Goal: Information Seeking & Learning: Learn about a topic

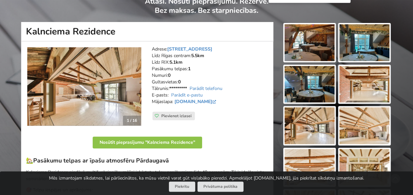
scroll to position [66, 0]
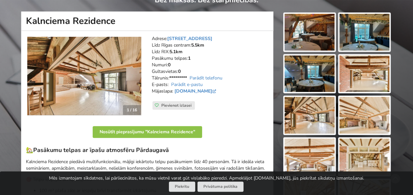
click at [48, 76] on img at bounding box center [84, 76] width 114 height 79
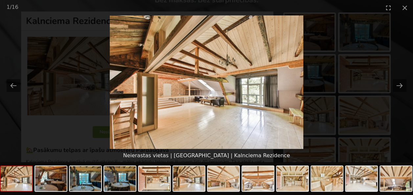
scroll to position [0, 0]
click at [217, 87] on img at bounding box center [206, 82] width 193 height 134
click at [401, 87] on button "Next slide" at bounding box center [400, 85] width 14 height 13
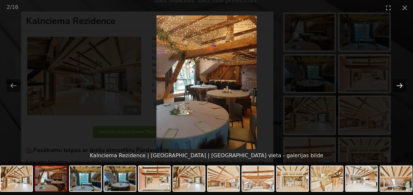
click at [400, 86] on button "Next slide" at bounding box center [400, 85] width 14 height 13
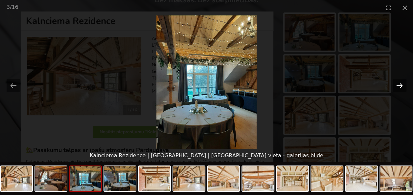
click at [399, 87] on button "Next slide" at bounding box center [400, 85] width 14 height 13
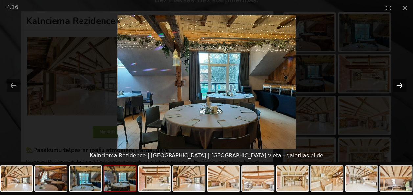
click at [399, 87] on button "Next slide" at bounding box center [400, 85] width 14 height 13
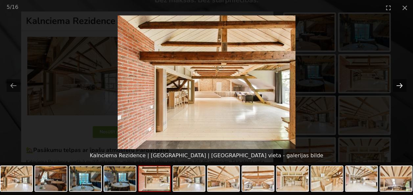
click at [399, 87] on button "Next slide" at bounding box center [400, 85] width 14 height 13
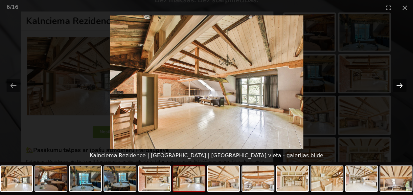
click at [399, 87] on button "Next slide" at bounding box center [400, 85] width 14 height 13
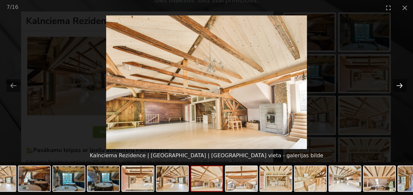
click at [399, 87] on button "Next slide" at bounding box center [400, 85] width 14 height 13
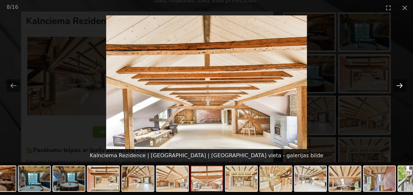
click at [399, 87] on button "Next slide" at bounding box center [400, 85] width 14 height 13
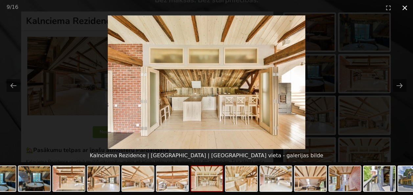
click at [402, 8] on button "Close gallery" at bounding box center [404, 7] width 16 height 15
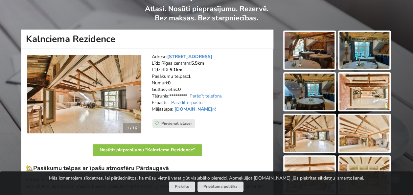
scroll to position [33, 0]
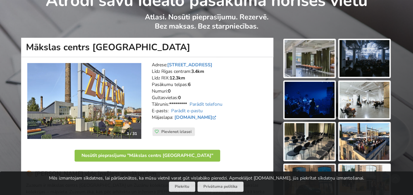
scroll to position [66, 0]
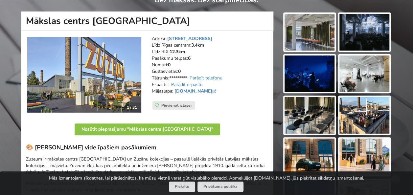
click at [361, 74] on img at bounding box center [364, 74] width 50 height 37
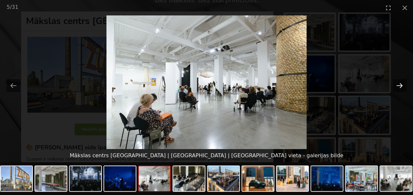
click at [402, 85] on button "Next slide" at bounding box center [400, 85] width 14 height 13
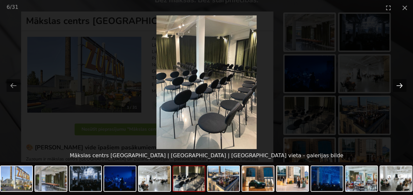
click at [402, 85] on button "Next slide" at bounding box center [400, 85] width 14 height 13
click at [401, 7] on button "Close gallery" at bounding box center [404, 7] width 16 height 15
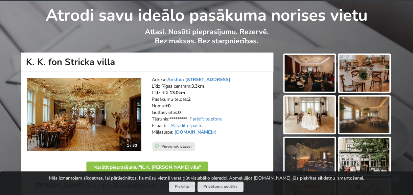
scroll to position [66, 0]
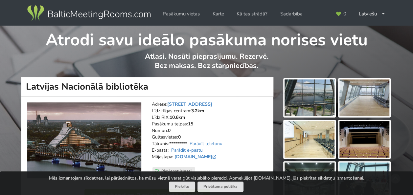
click at [306, 100] on img at bounding box center [309, 97] width 50 height 37
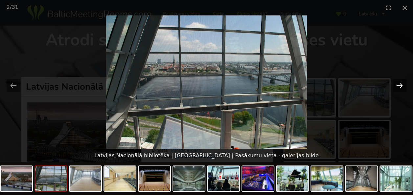
click at [401, 84] on button "Next slide" at bounding box center [400, 85] width 14 height 13
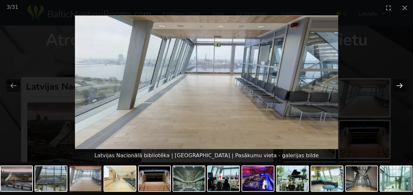
click at [397, 86] on button "Next slide" at bounding box center [400, 85] width 14 height 13
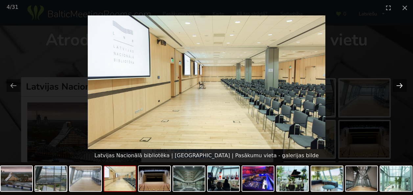
click at [397, 86] on button "Next slide" at bounding box center [400, 85] width 14 height 13
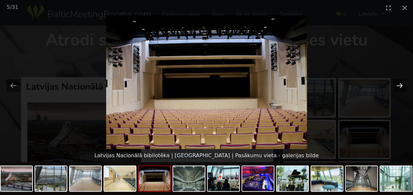
click at [397, 86] on button "Next slide" at bounding box center [400, 85] width 14 height 13
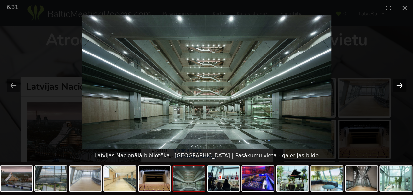
click at [397, 86] on button "Next slide" at bounding box center [400, 85] width 14 height 13
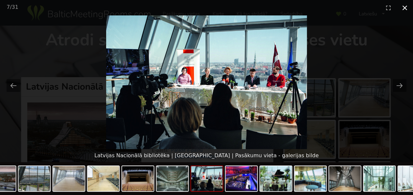
click at [403, 8] on button "Close gallery" at bounding box center [404, 7] width 16 height 15
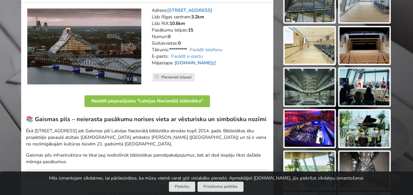
scroll to position [33, 0]
